Goal: Transaction & Acquisition: Book appointment/travel/reservation

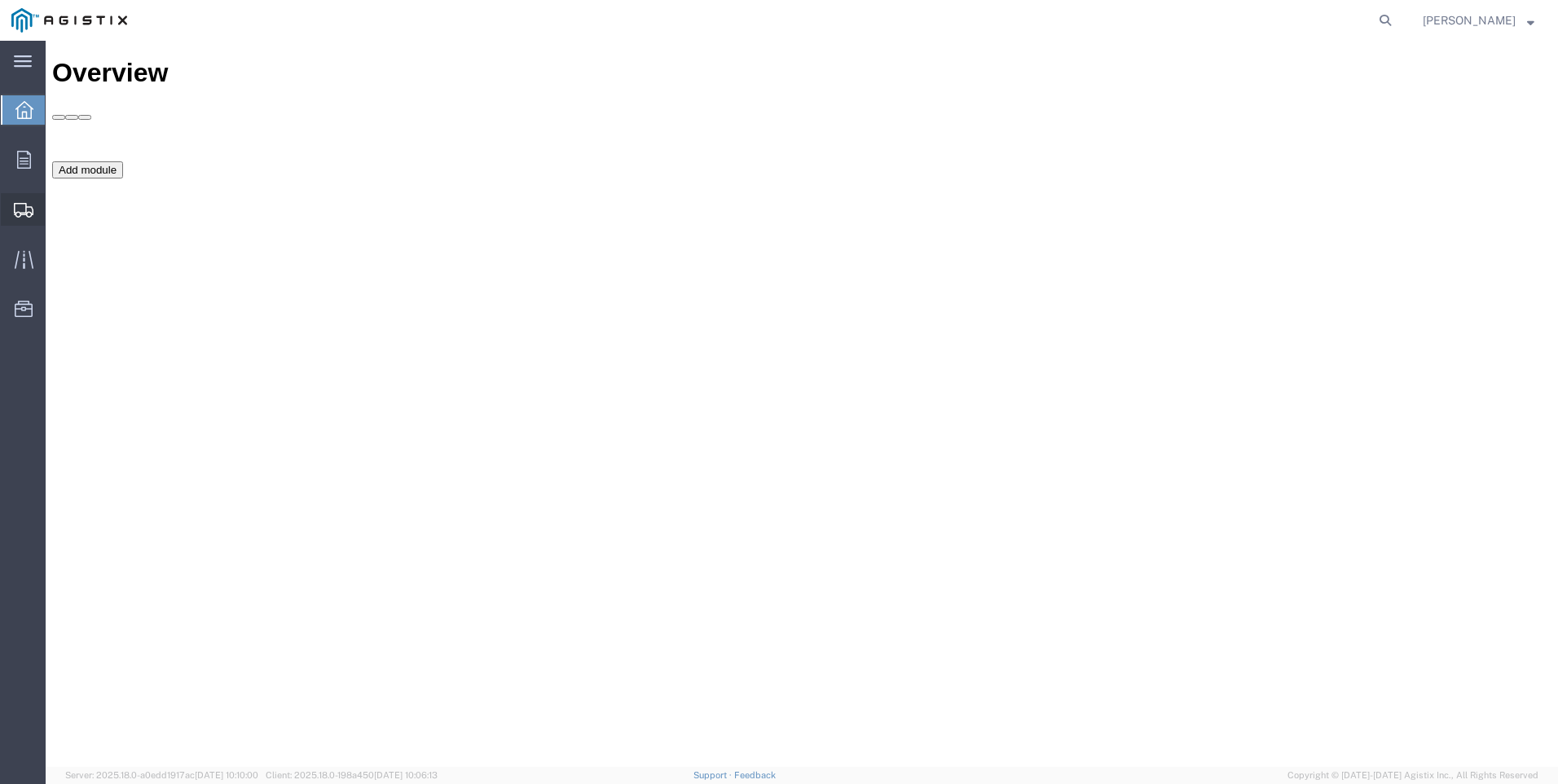
click at [0, 0] on span "Create Shipment" at bounding box center [0, 0] width 0 height 0
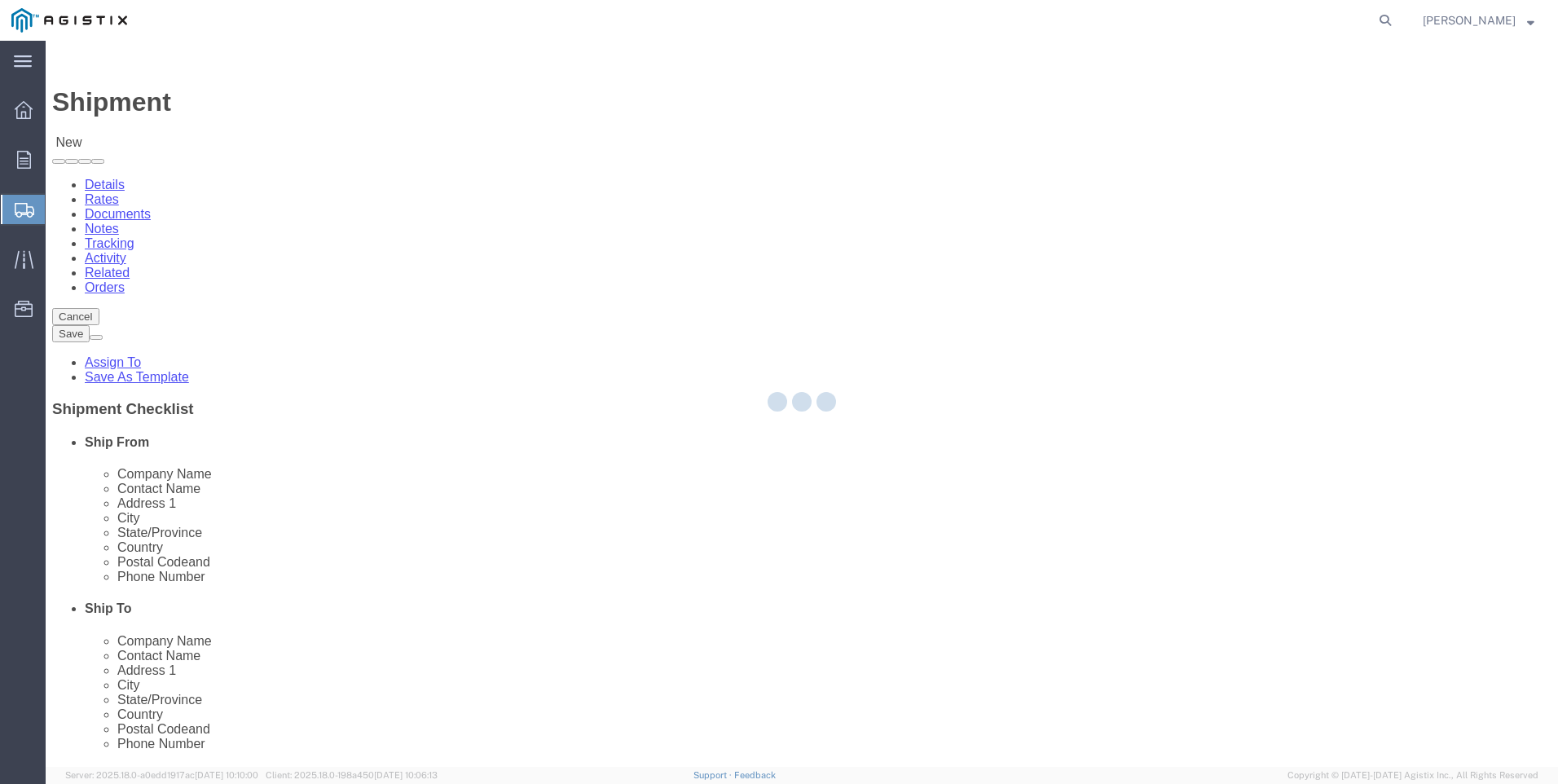
select select
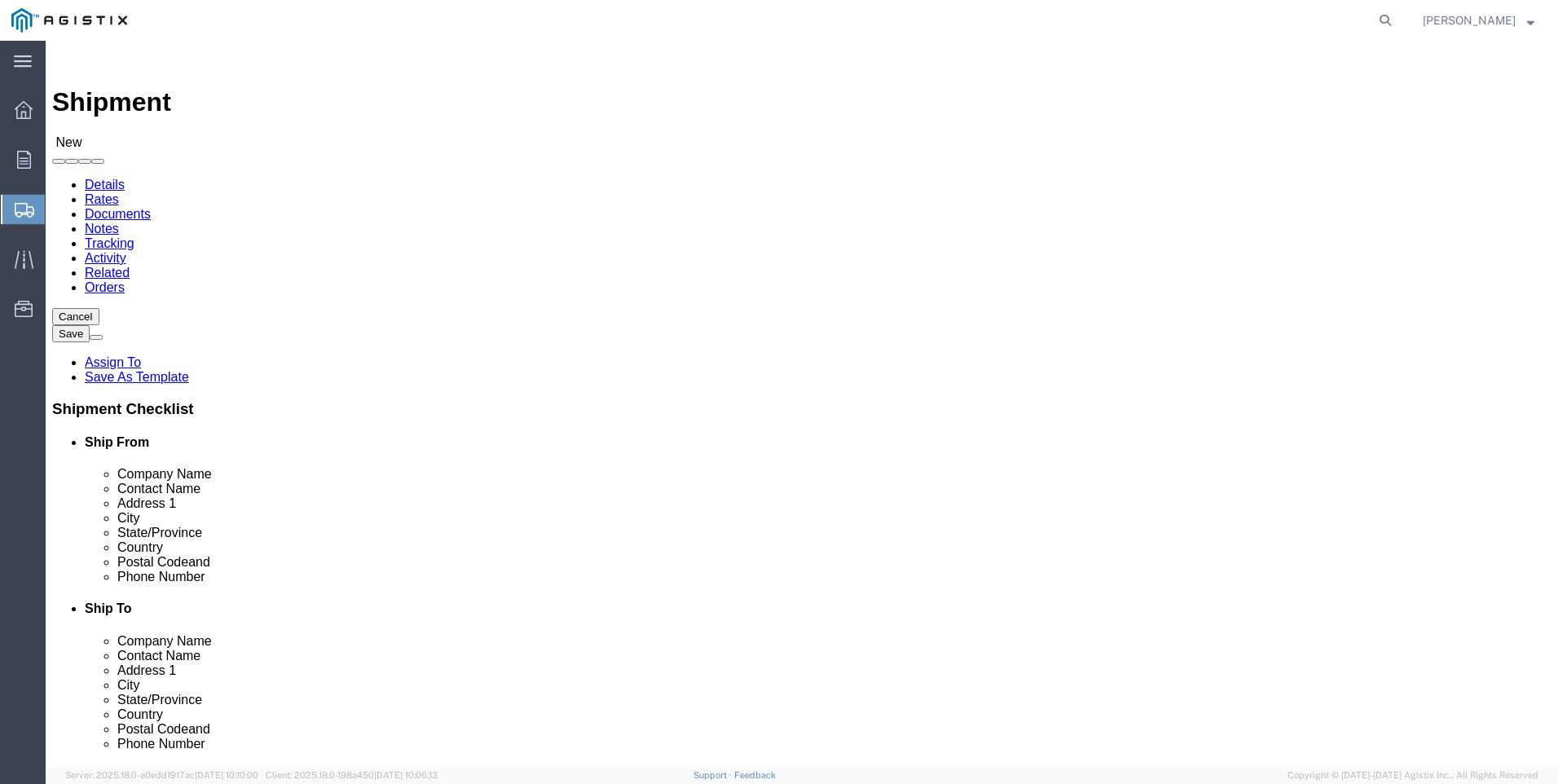
click select "Select Anixter Inc PG&E"
select select "9596"
click select "Select Anixter Inc PG&E"
select select
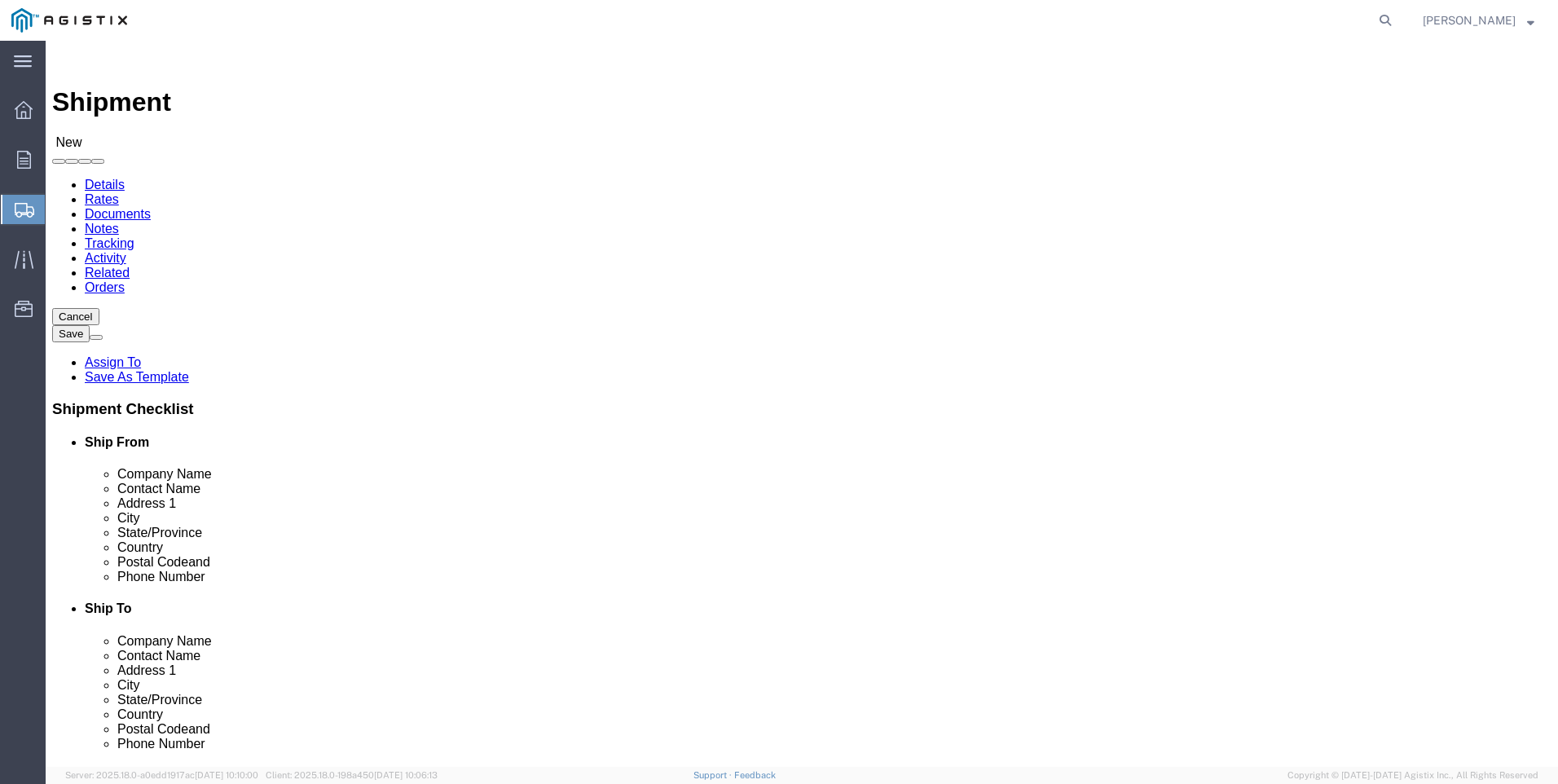
click select "Select All Others [GEOGRAPHIC_DATA] [GEOGRAPHIC_DATA] [GEOGRAPHIC_DATA] [GEOGRA…"
select select "23082"
click select "Select All Others [GEOGRAPHIC_DATA] [GEOGRAPHIC_DATA] [GEOGRAPHIC_DATA] [GEOGRA…"
click span
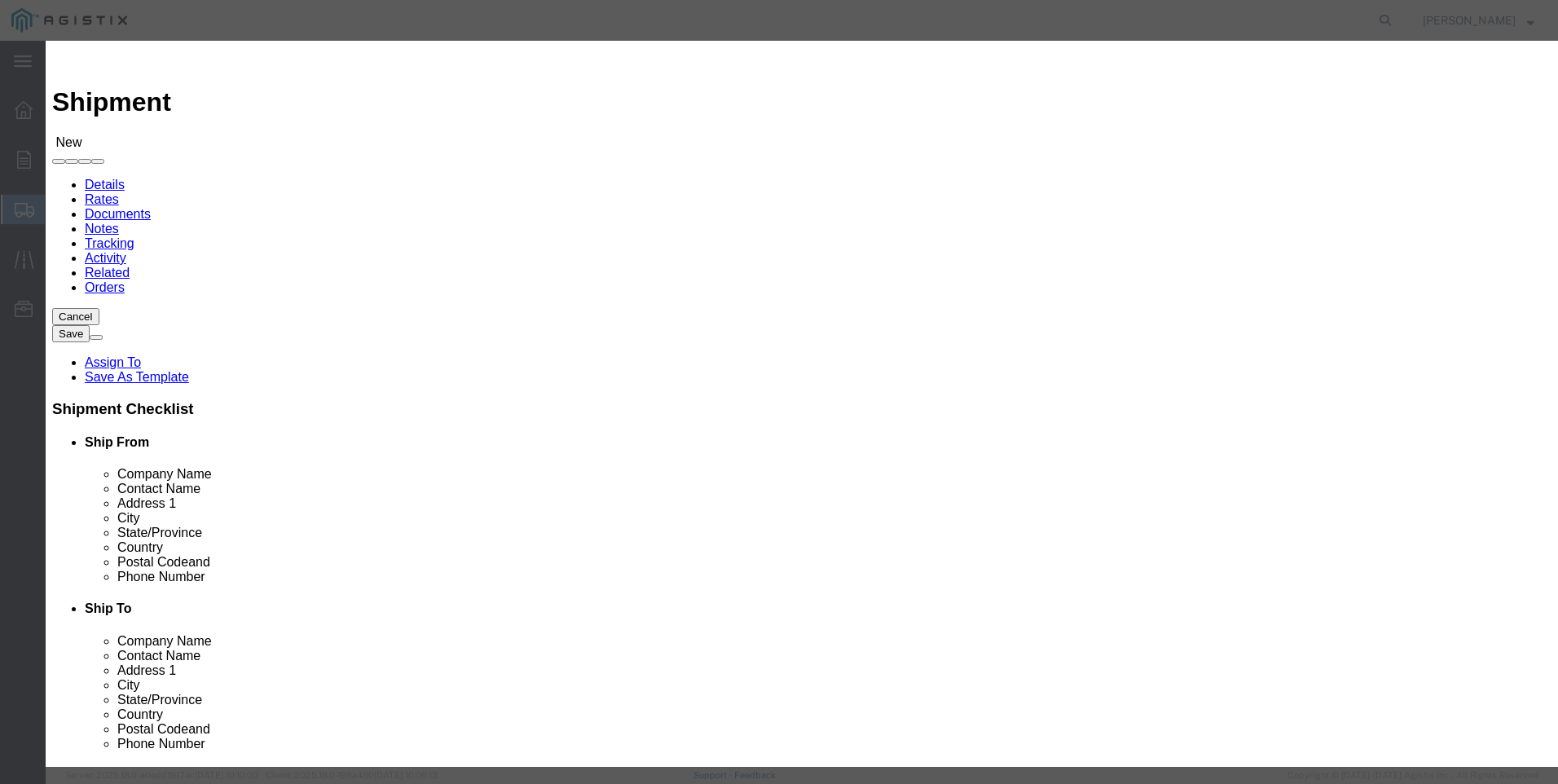
click button "Select"
select select "CA"
click button "Close"
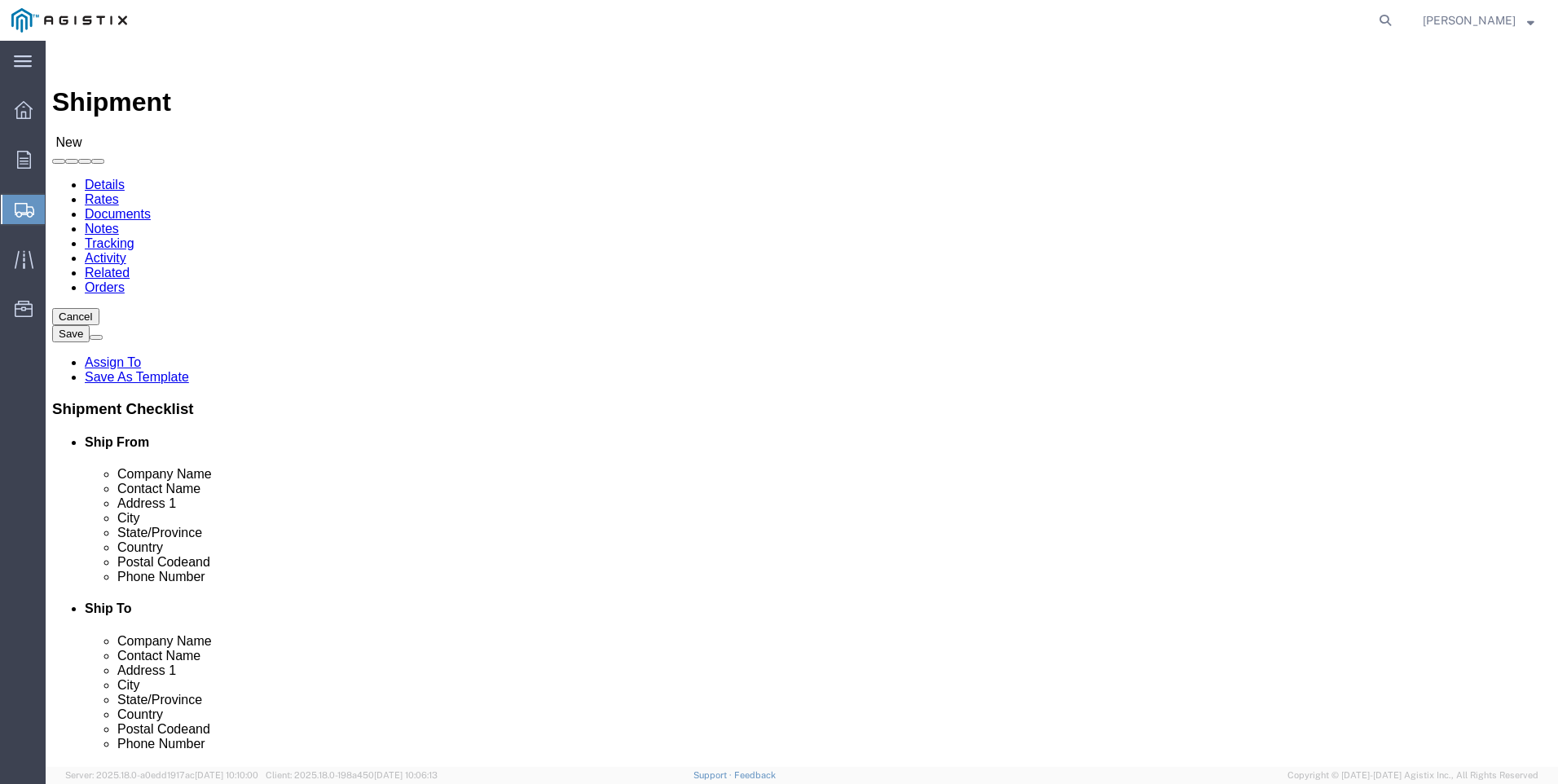
click input "text"
type input "stockto"
click p "- PG&E - STOCKTON - (STOCKTON MATERIALS) [STREET_ADDRESS]"
select select "CA"
type input "STOCKTON MATERIALS"
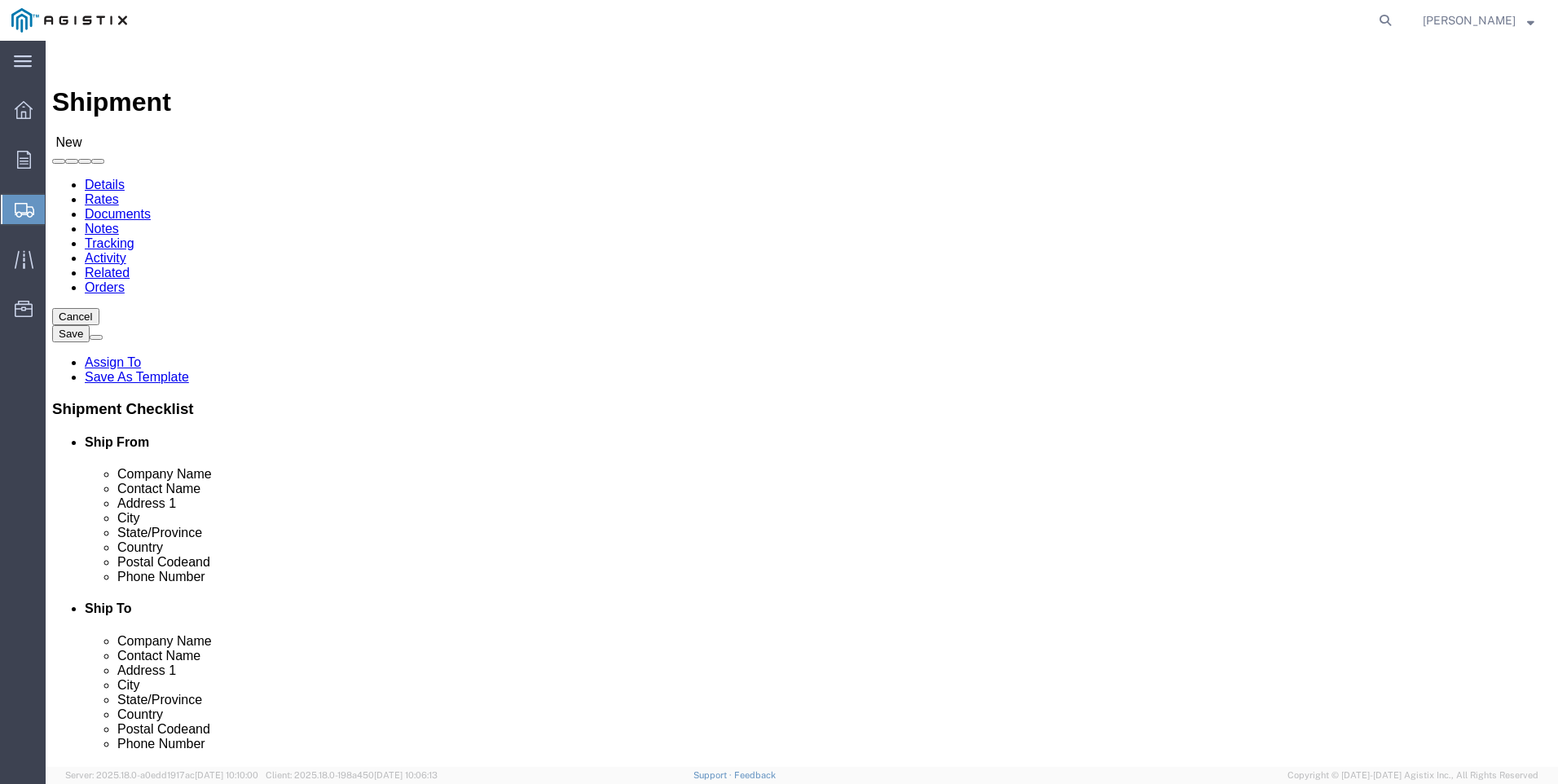
drag, startPoint x: 848, startPoint y: 684, endPoint x: 891, endPoint y: 679, distance: 43.3
click input "text"
type input "[PHONE_NUMBER]"
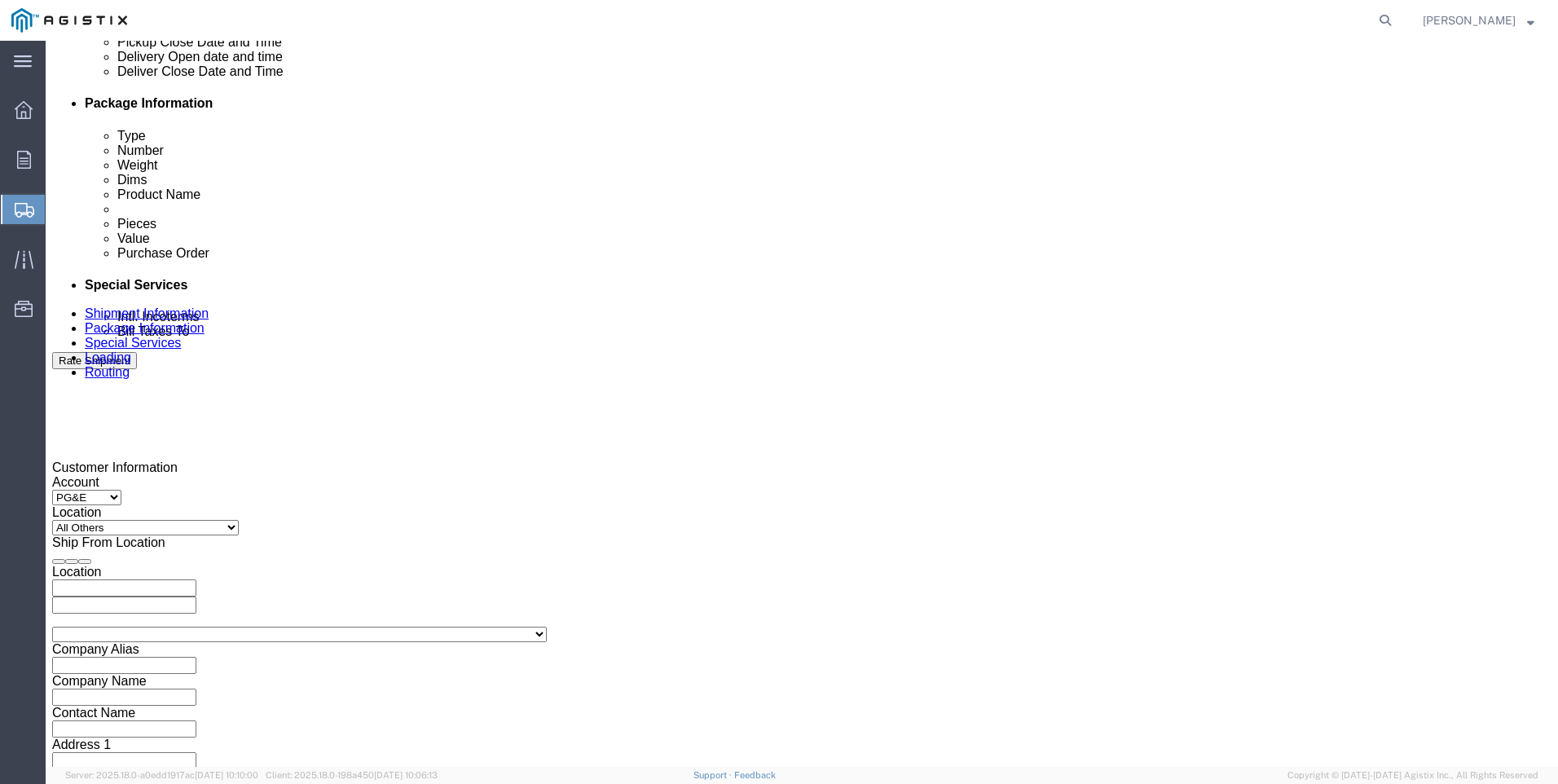
scroll to position [814, 0]
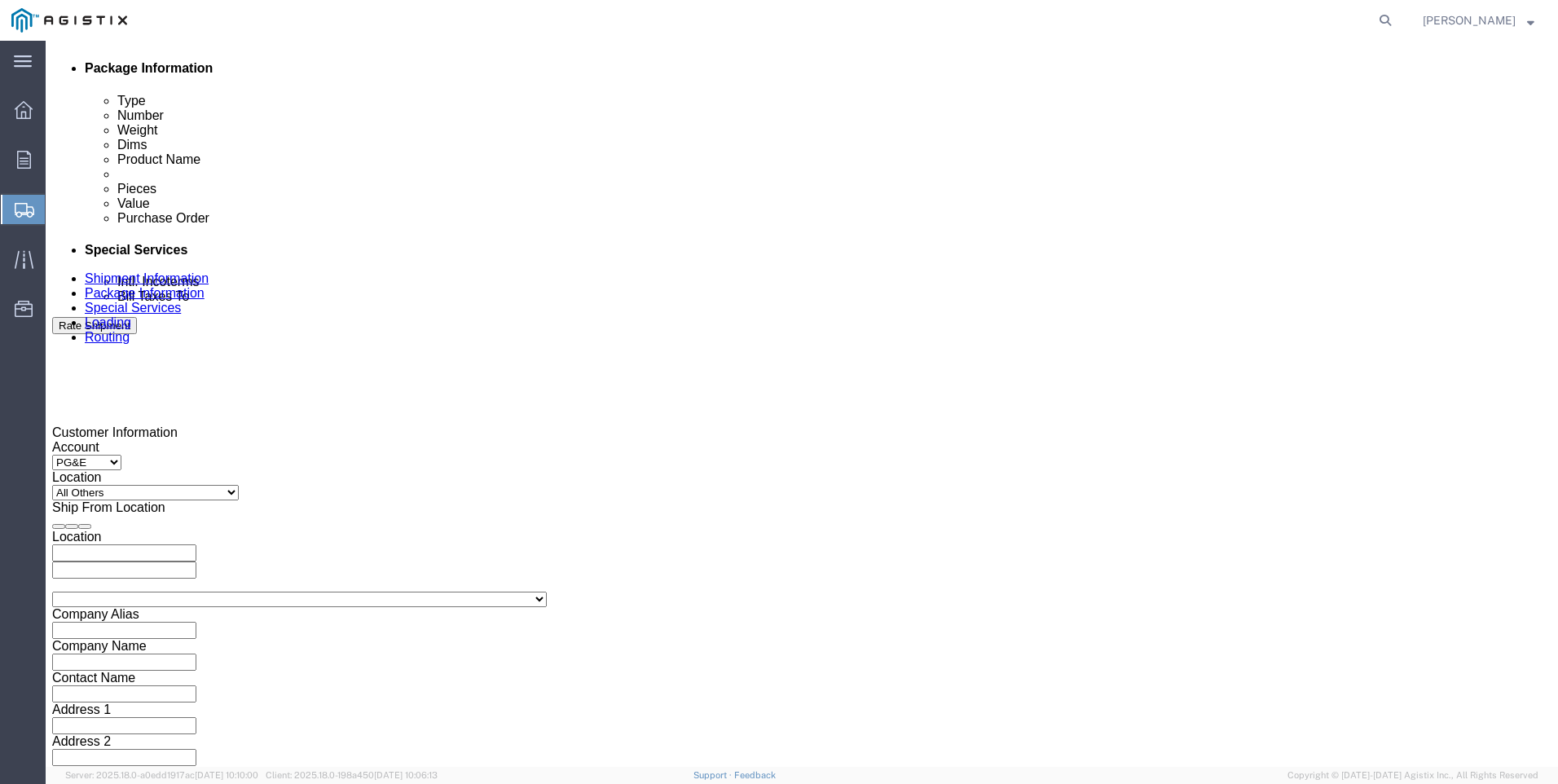
click div "[DATE] 10:00 AM"
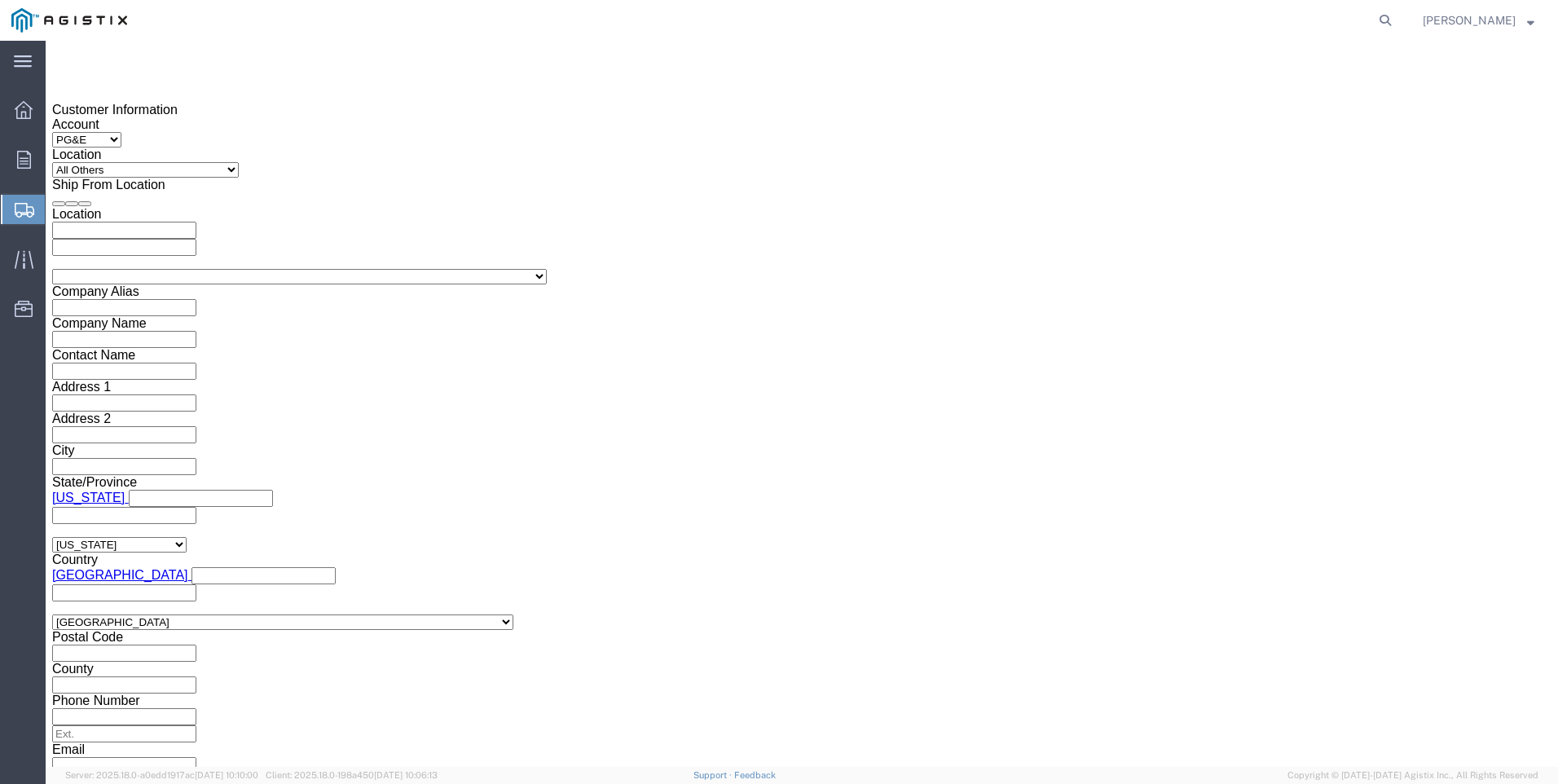
drag, startPoint x: 103, startPoint y: 299, endPoint x: 110, endPoint y: 317, distance: 19.3
type input "7:00 AM"
click button "Apply"
click div "[DATE] 8:00 AM"
type input "3:00 PM"
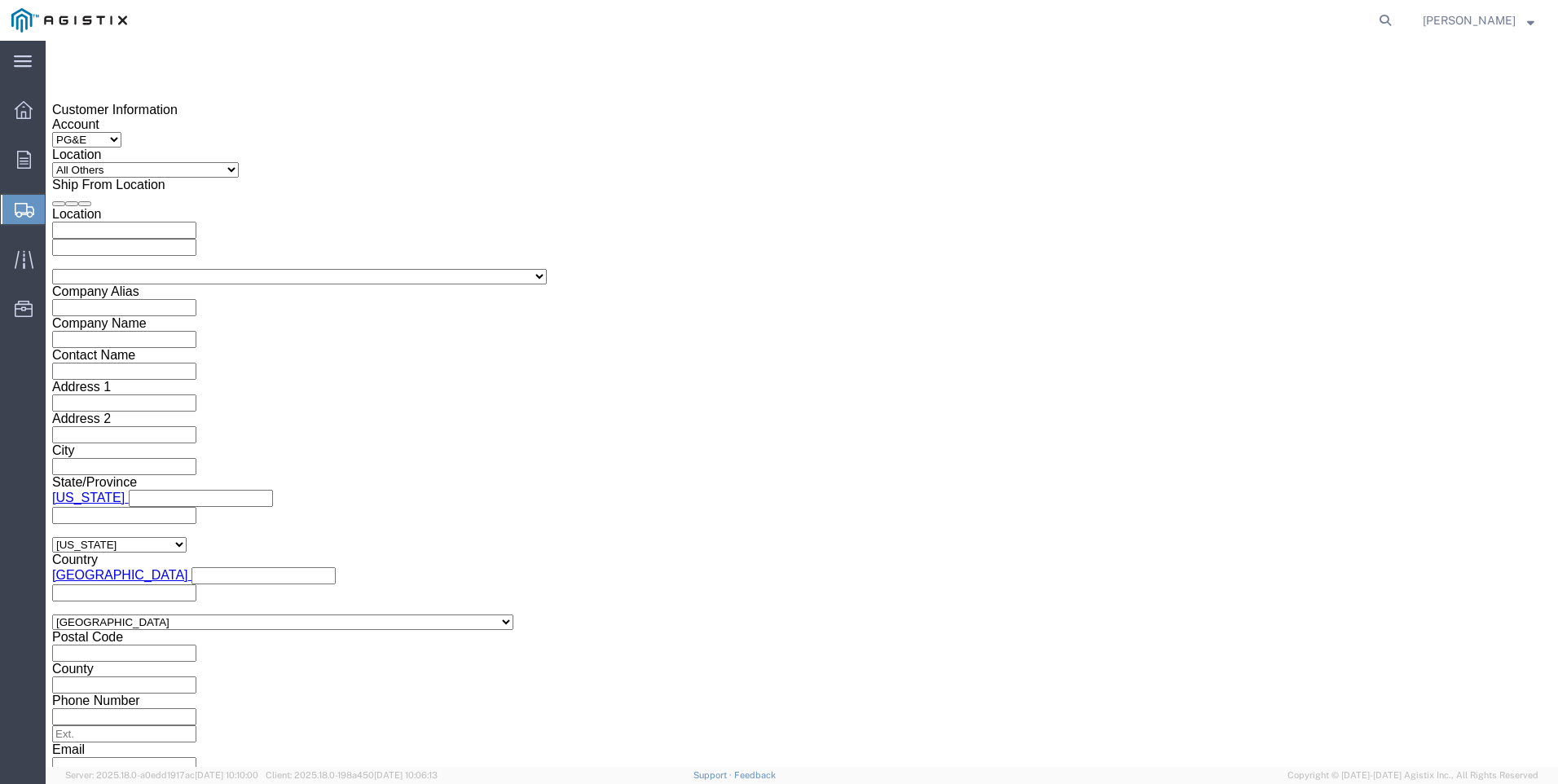
click button "Apply"
click div
type input "6:00 AM"
click button "Apply"
click div
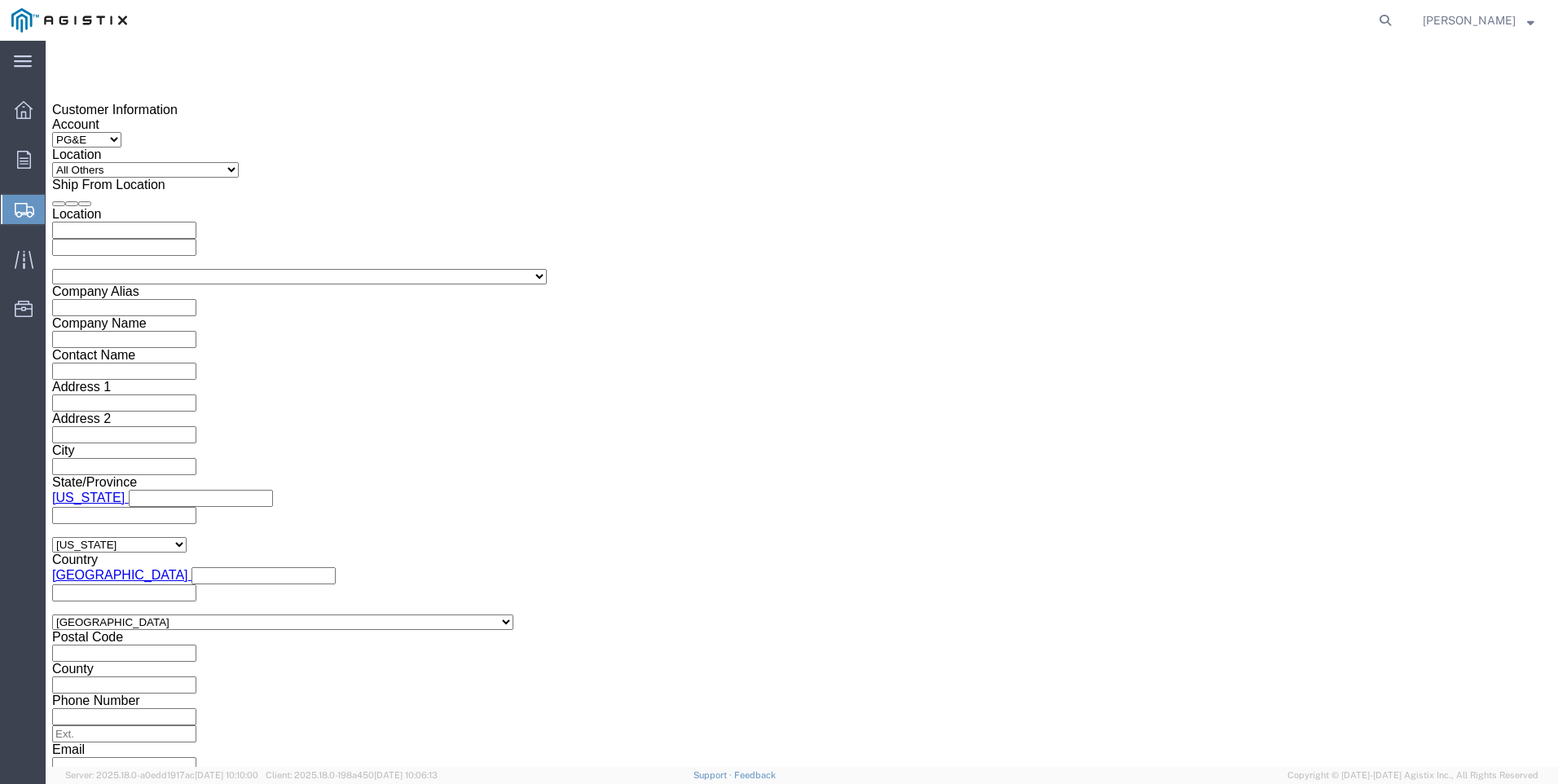
type input "2:00 PM"
click button "Apply"
click input "text"
type input "3501415472"
click button "Continue"
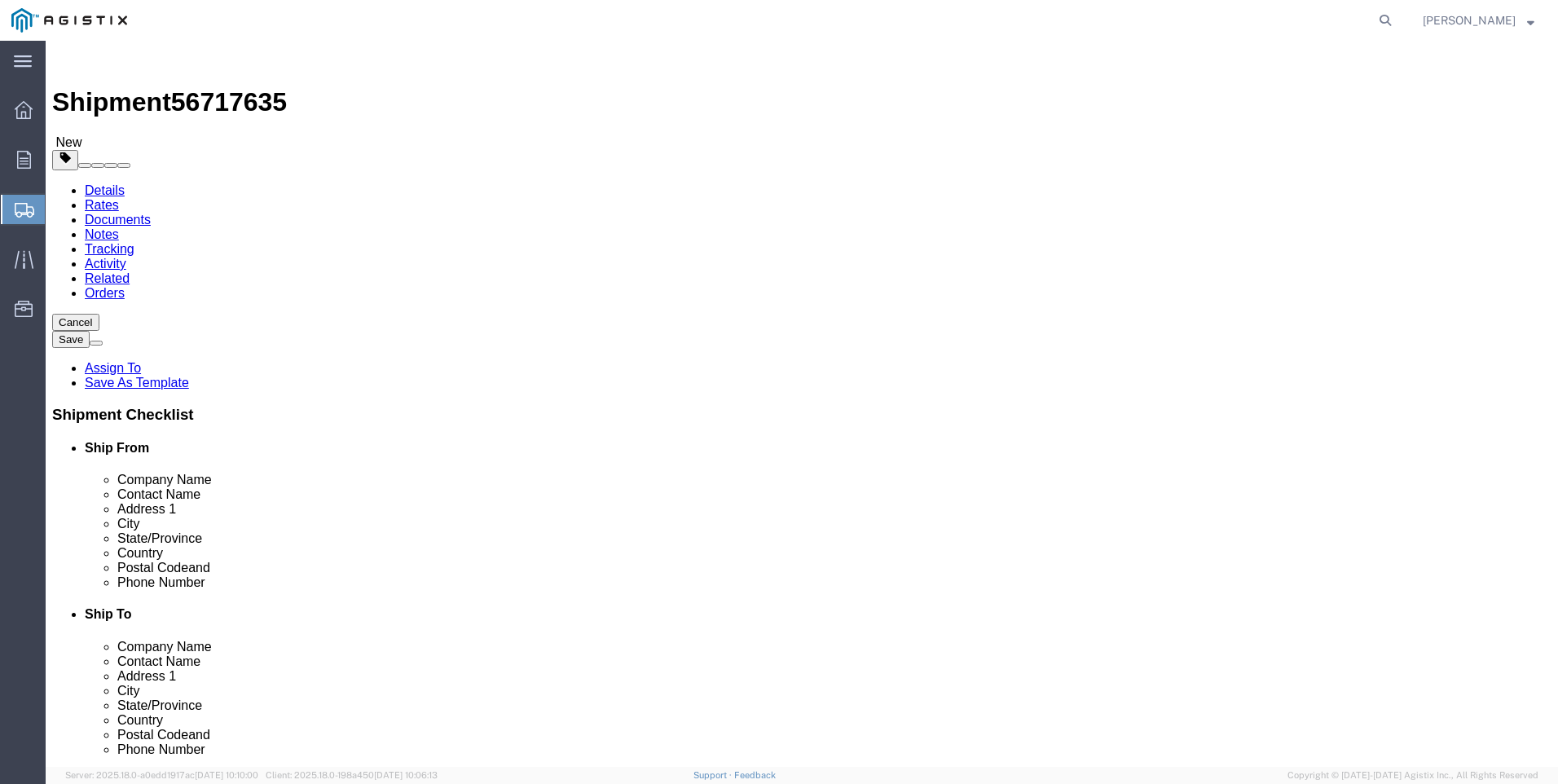
click select "Select Bulk Bundle(s) Cardboard Box(es) Carton(s) Crate(s) Drum(s) (Fiberboard)…"
select select "POST"
click select "Select Bulk Bundle(s) Cardboard Box(es) Carton(s) Crate(s) Drum(s) (Fiberboard)…"
click input "text"
type input "1"
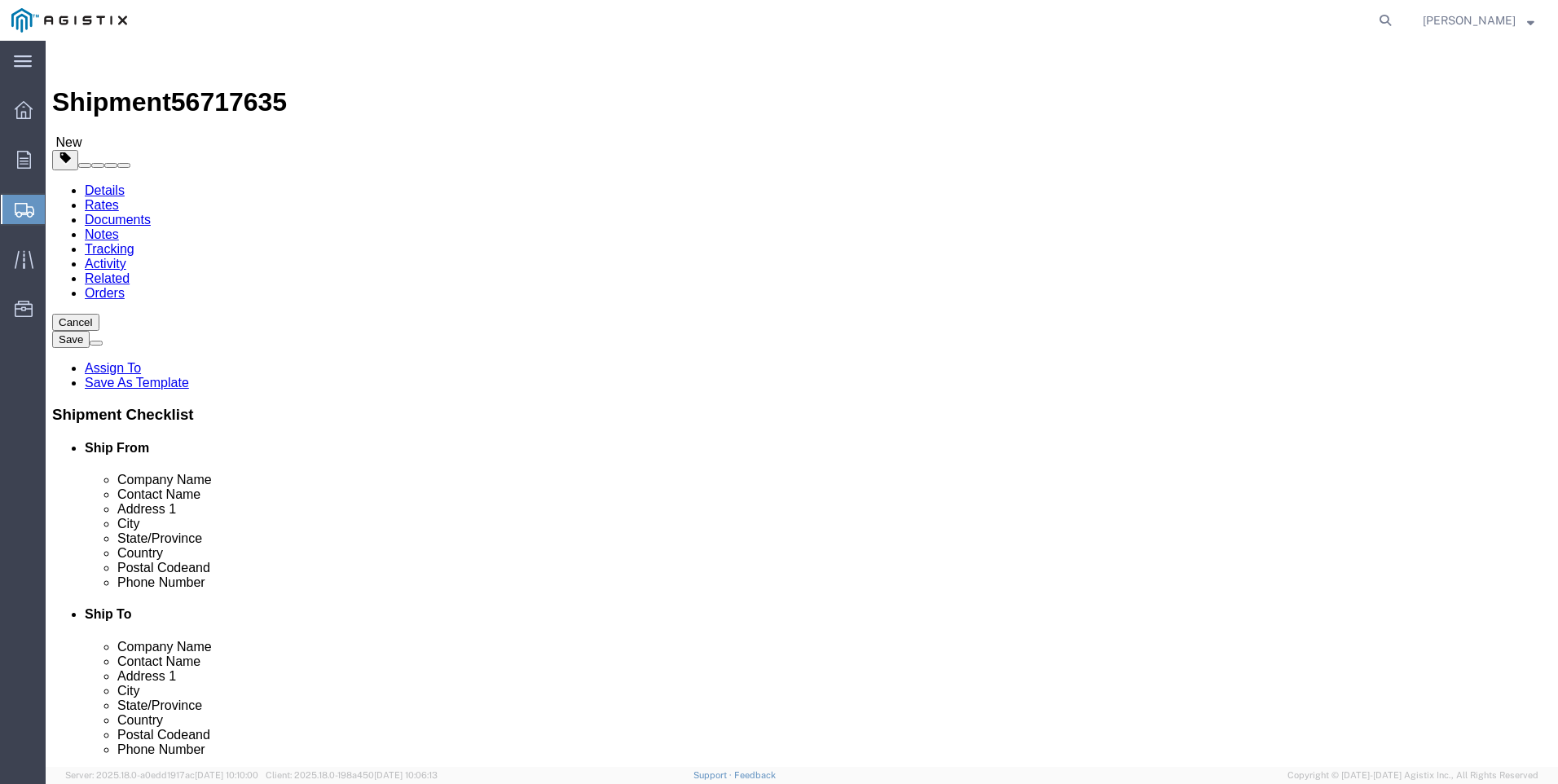
type input "7"
type input "124"
type input "56"
type input "48"
type input "7000"
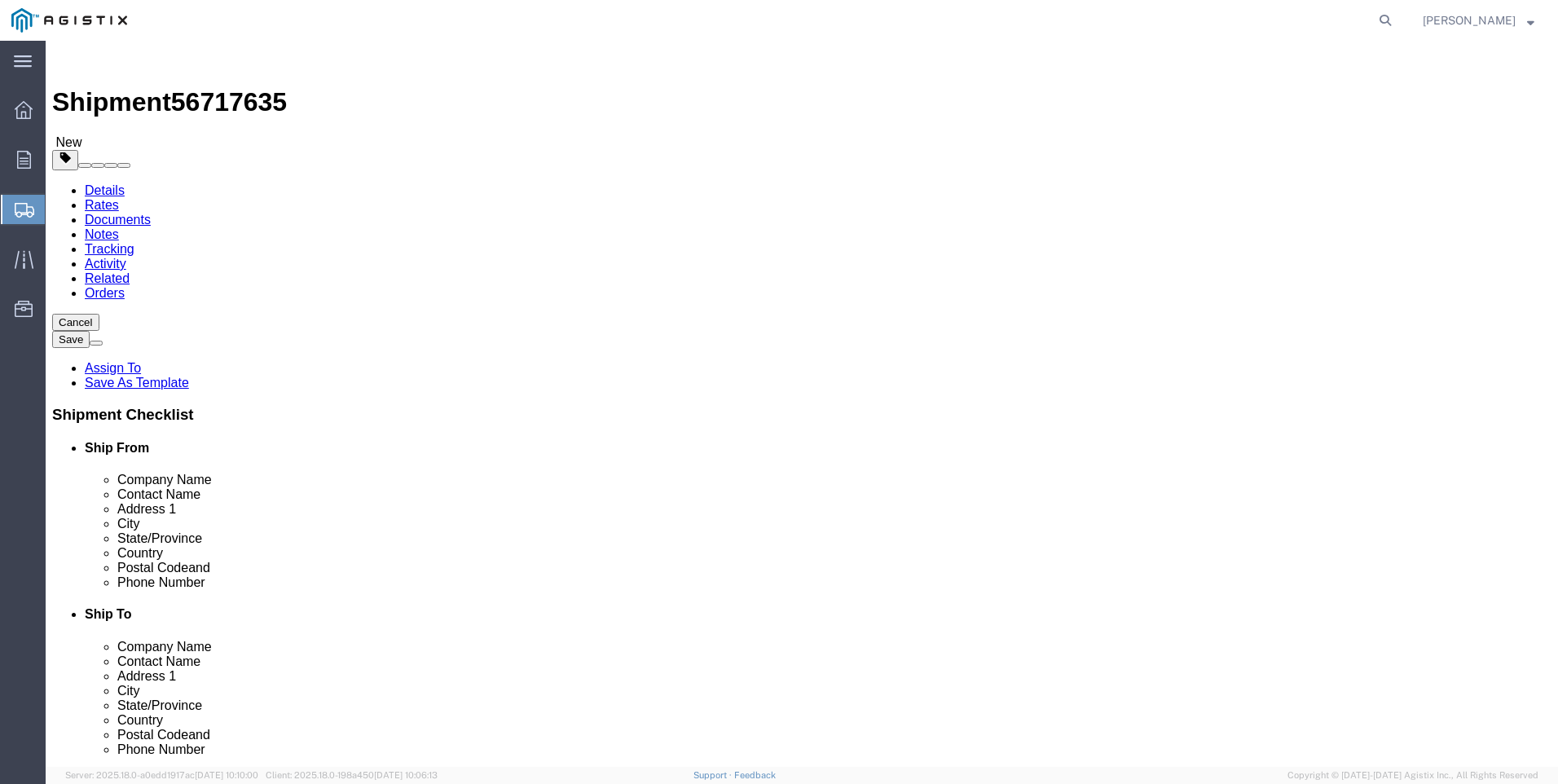
click link "Add Content"
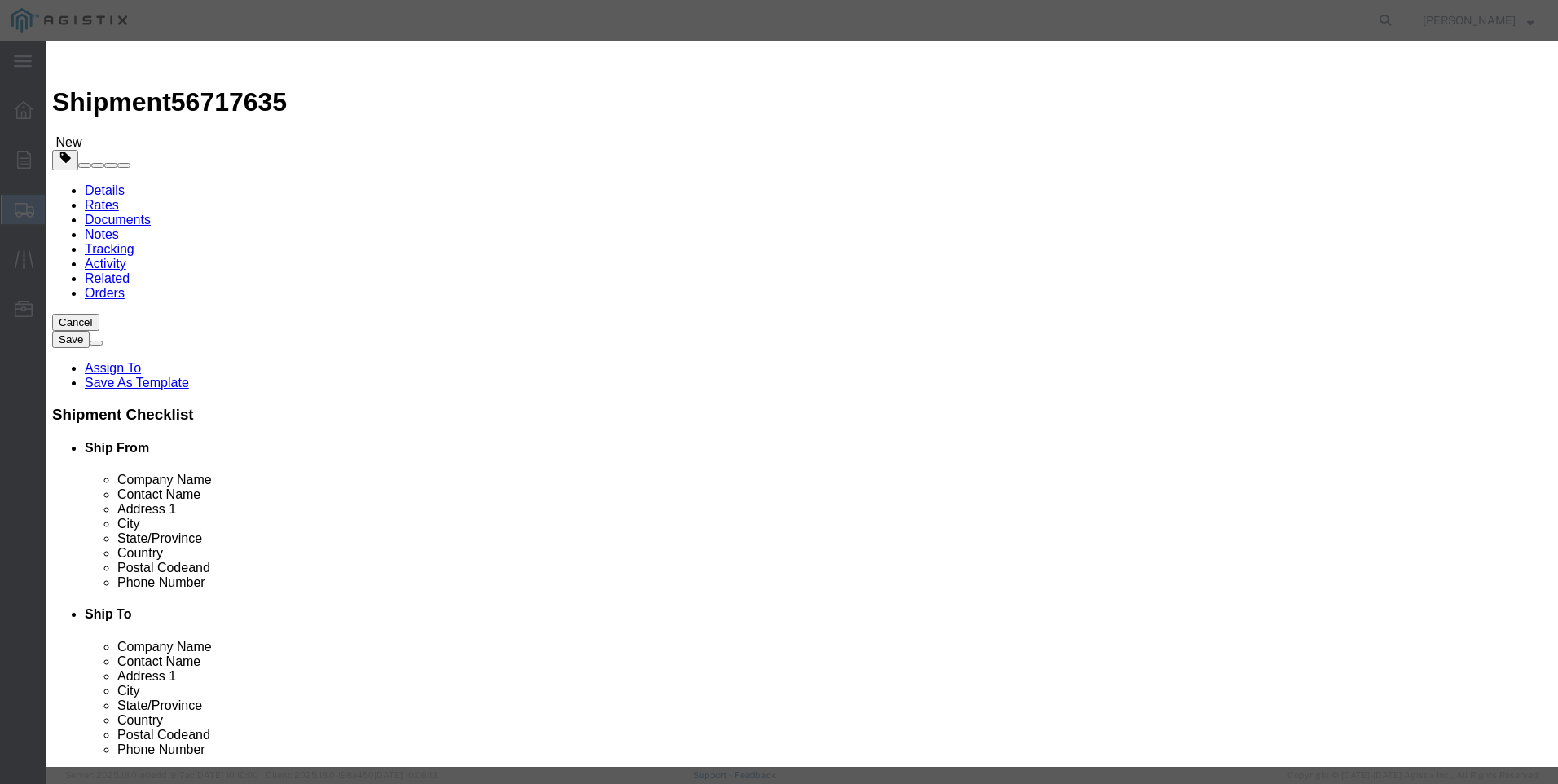
click input "text"
type input "m343981"
click td "Name: RECLOSER VIPER ST 38KV BUSHING"
select select
select select "USD"
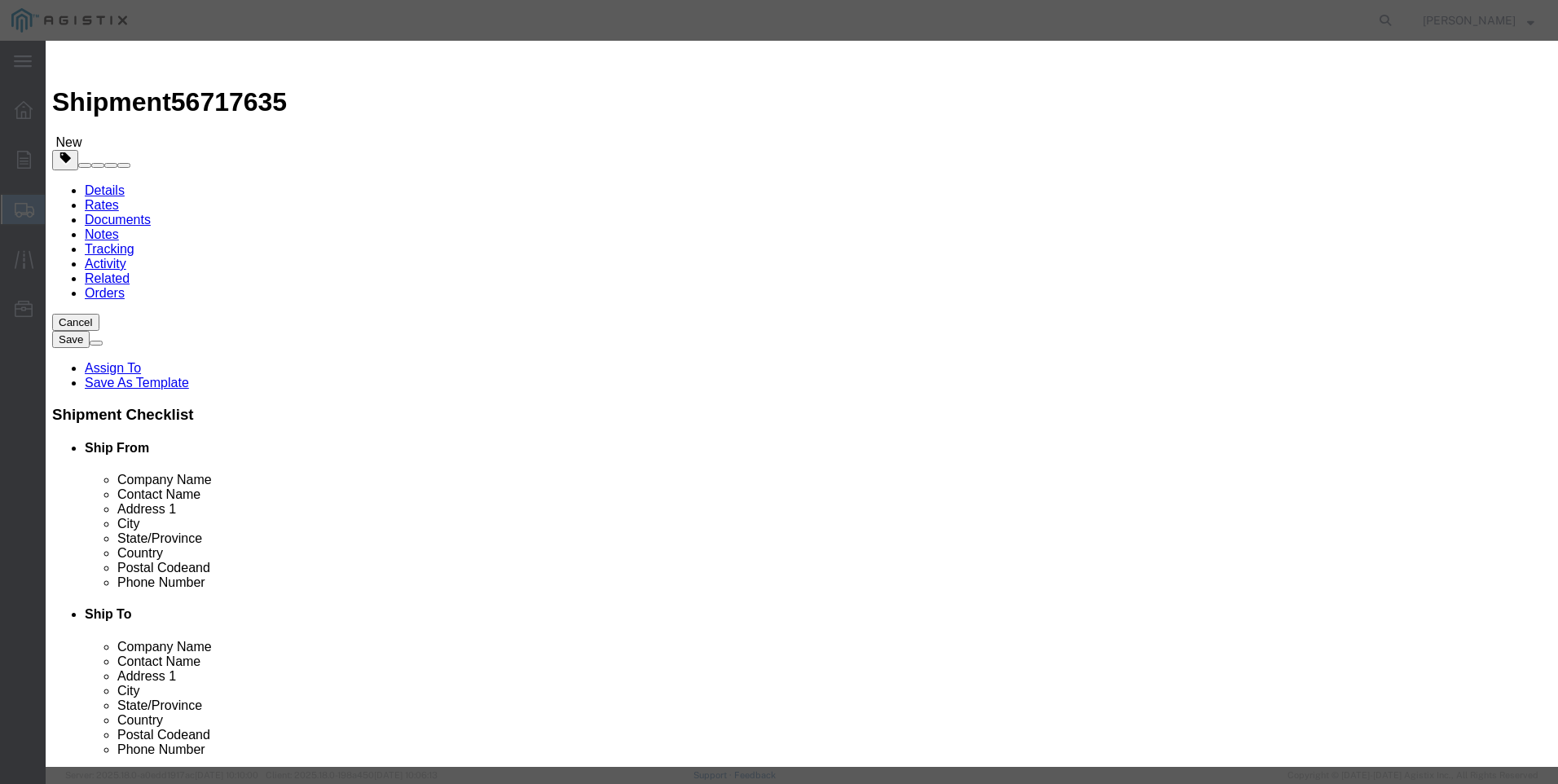
type input "RECLOSER VIPER ST 38KV BUSHING"
type input "M343981"
type input "RECLOSER VIPER ST 38KV BUSHING"
click input "text"
type input "7"
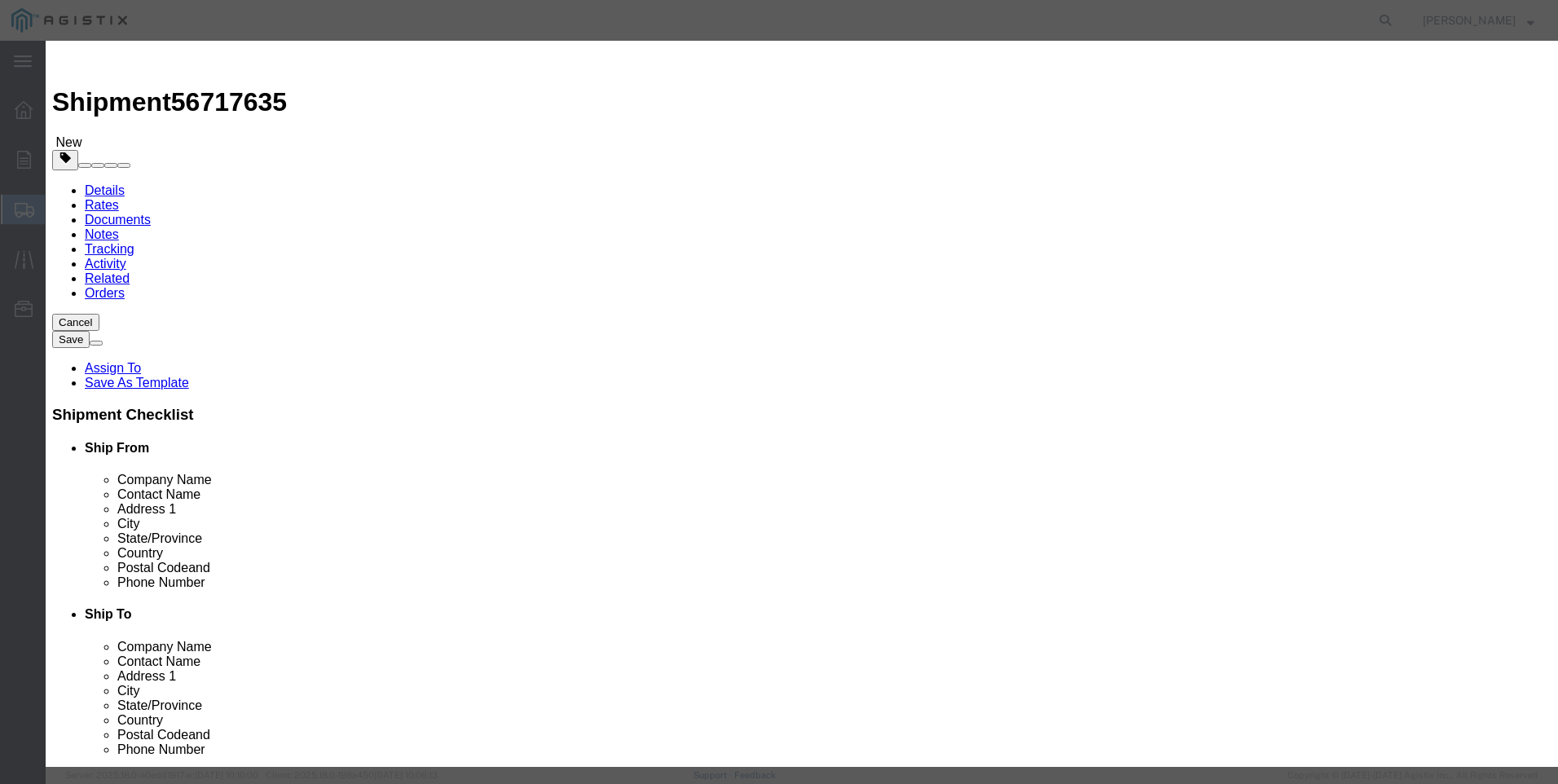
select select "EA"
type input "175000"
select select "70"
type textarea "MUST BE ON A FLATBED"
click textarea
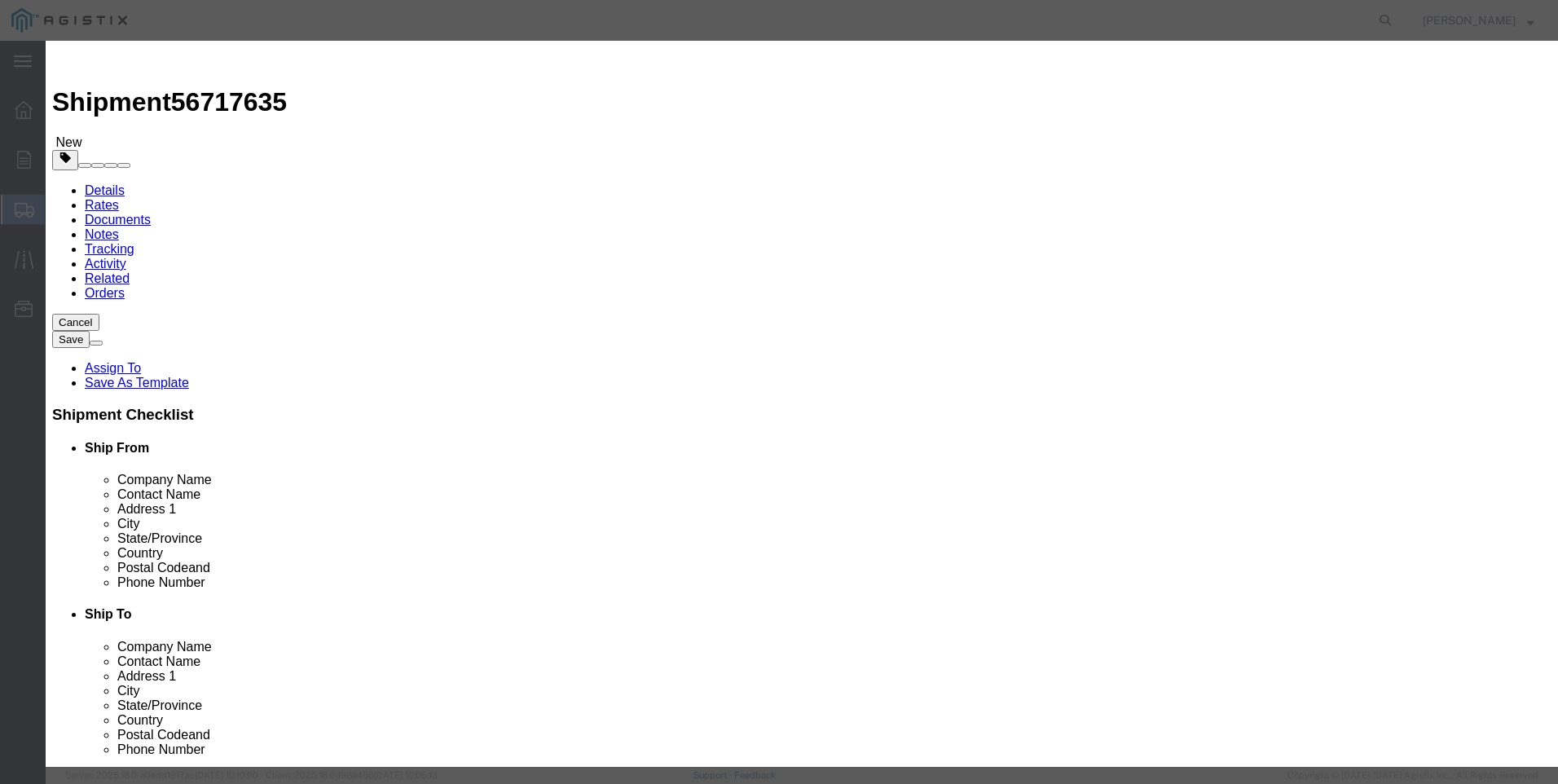
type textarea "M343981"
click button "Save & Close"
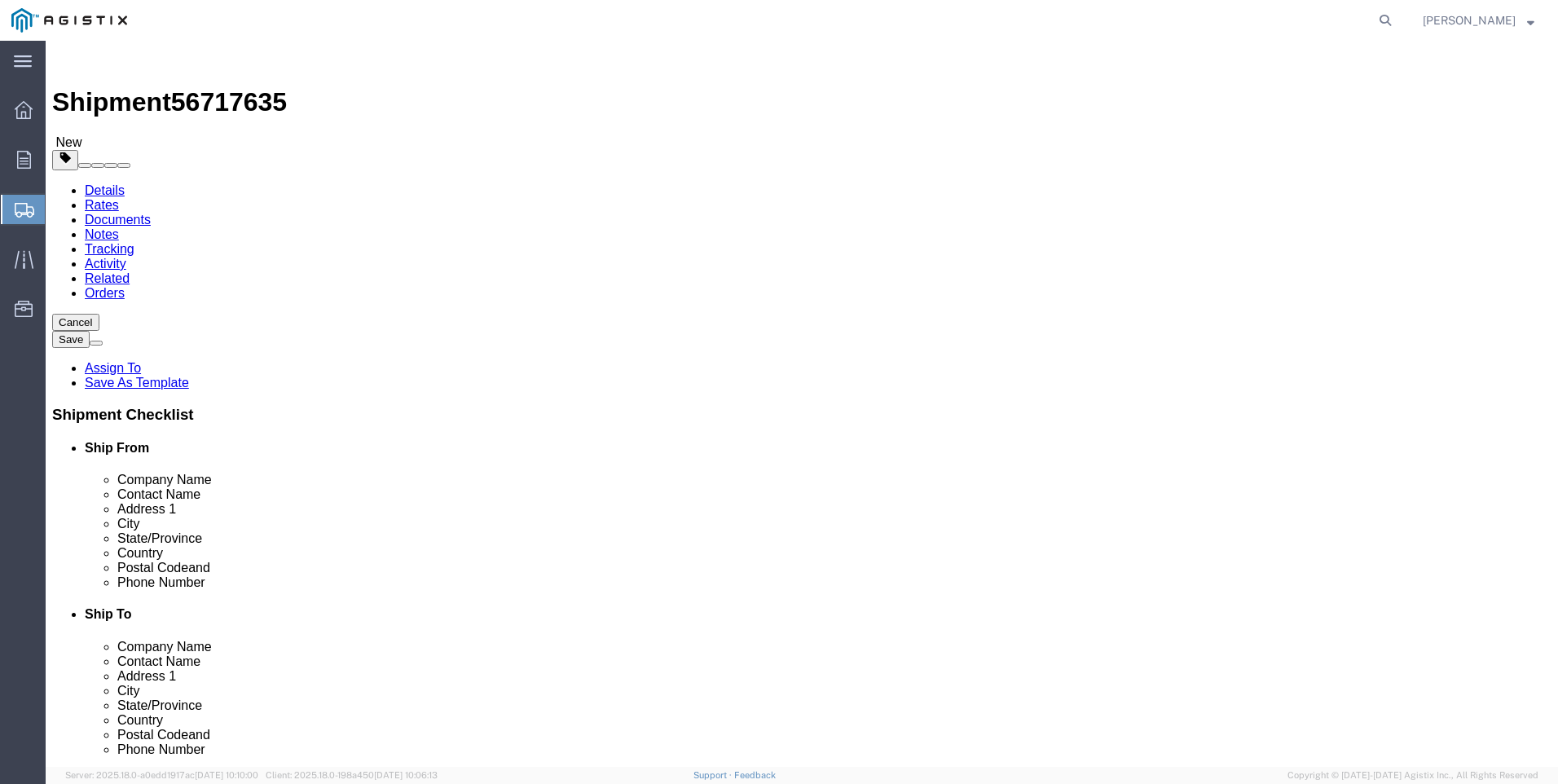
click button "Rate Shipment"
